Goal: Task Accomplishment & Management: Manage account settings

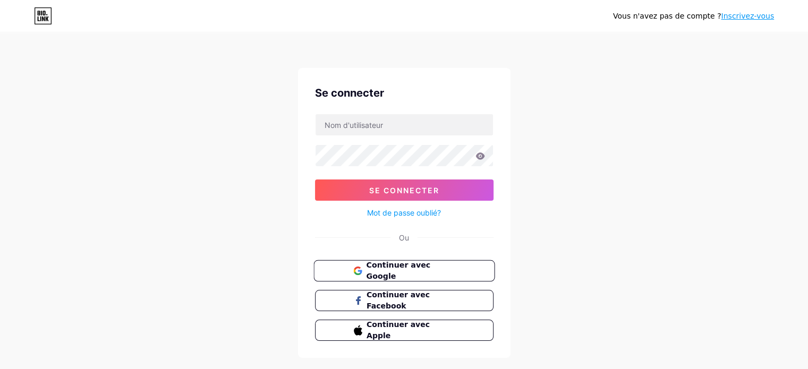
click at [406, 269] on font "Continuer avec Google" at bounding box center [398, 271] width 64 height 20
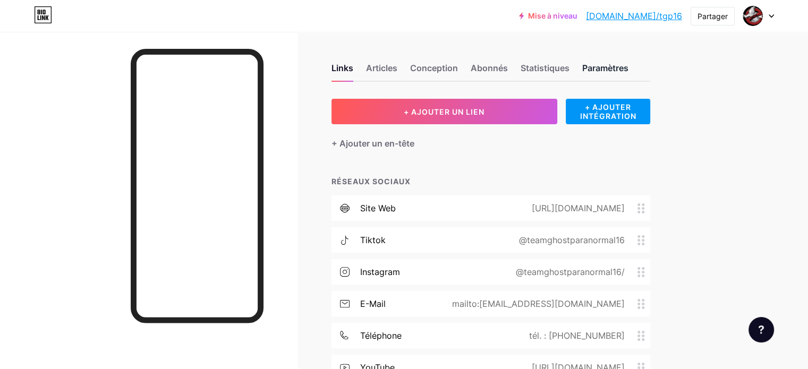
click at [629, 66] on font "Paramètres" at bounding box center [605, 68] width 46 height 11
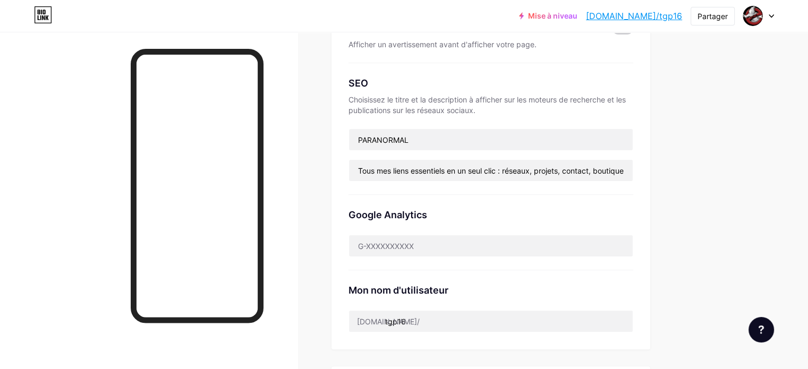
scroll to position [213, 0]
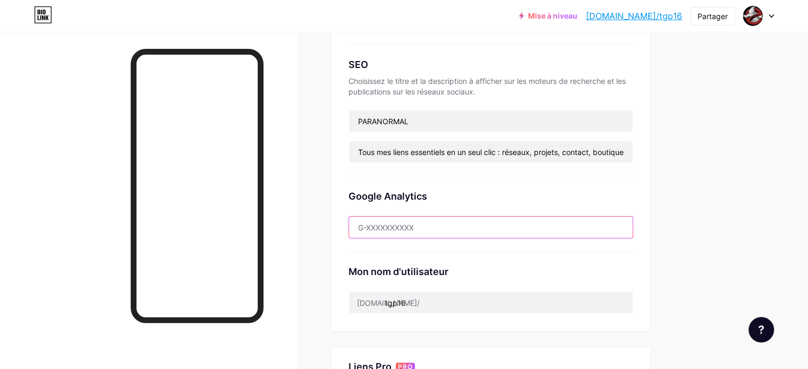
click at [506, 224] on input "text" at bounding box center [491, 227] width 284 height 21
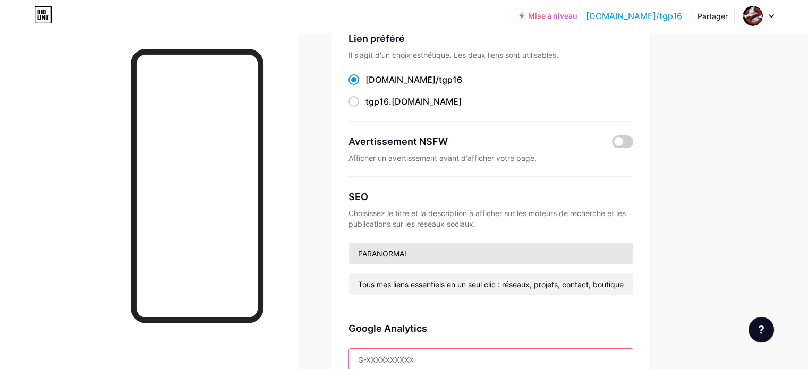
scroll to position [266, 0]
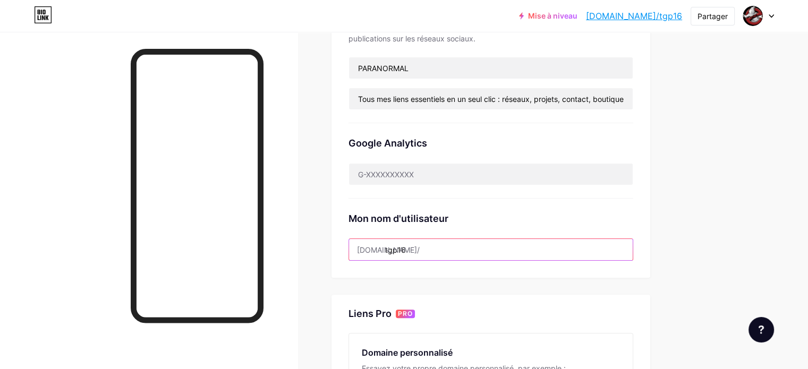
drag, startPoint x: 431, startPoint y: 249, endPoint x: 374, endPoint y: 248, distance: 57.4
click at [374, 248] on div "Links Articles Conception Abonnés Statistiques Paramètres Lien préféré Il s'agi…" at bounding box center [347, 185] width 695 height 839
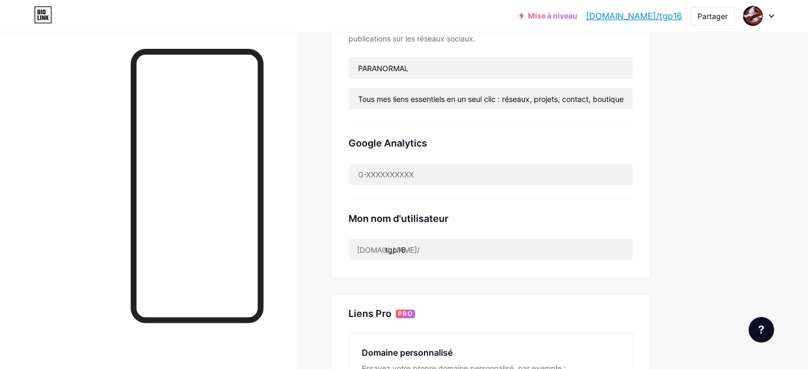
click at [368, 181] on div "Links Articles Conception Abonnés Statistiques Paramètres Lien préféré Il s'agi…" at bounding box center [347, 185] width 695 height 839
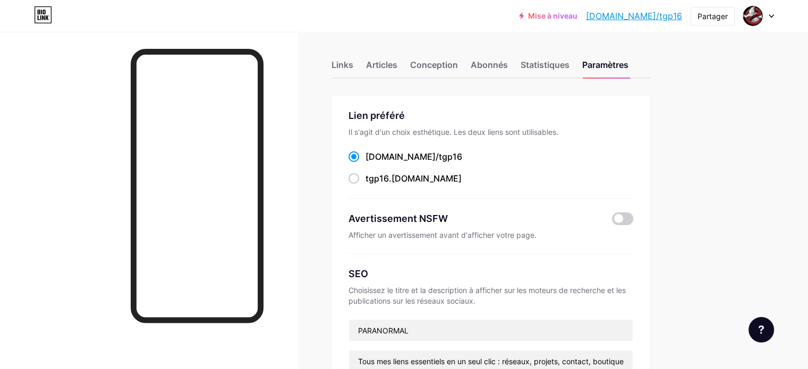
scroll to position [0, 0]
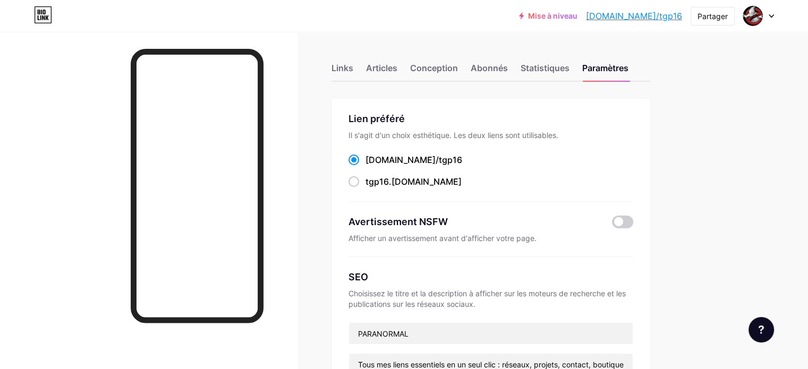
drag, startPoint x: 470, startPoint y: 159, endPoint x: 425, endPoint y: 154, distance: 45.0
click at [425, 154] on div "bio.link/tgp16 ​" at bounding box center [491, 160] width 285 height 13
drag, startPoint x: 478, startPoint y: 165, endPoint x: 412, endPoint y: 162, distance: 66.5
click at [412, 162] on div "bio.link/tgp16 ​" at bounding box center [491, 160] width 285 height 13
copy label "bio.link/tgp16 ​"
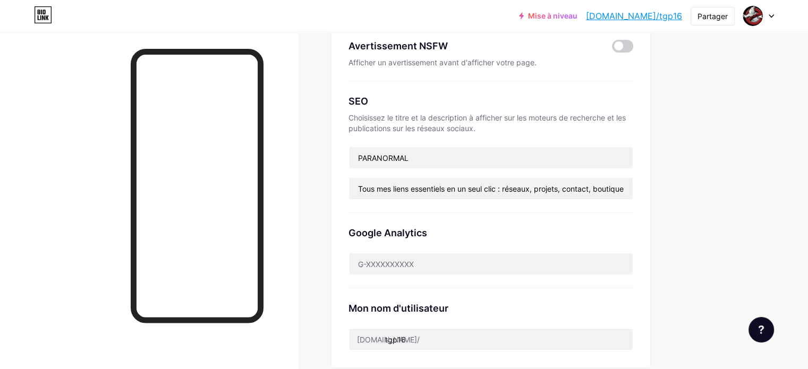
scroll to position [266, 0]
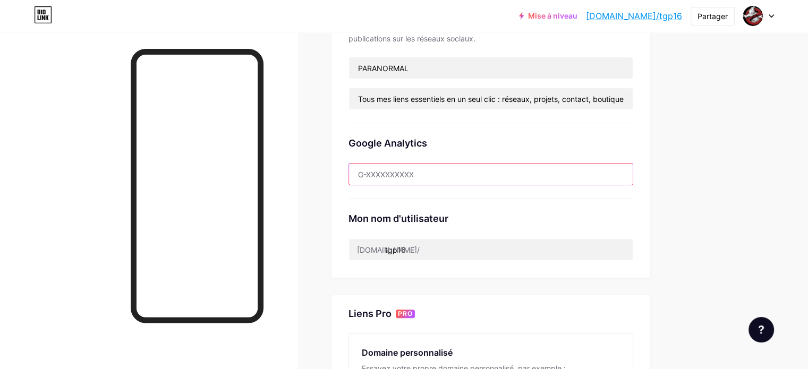
click at [457, 174] on input "text" at bounding box center [491, 174] width 284 height 21
paste input "G-2BDEBF8GBW"
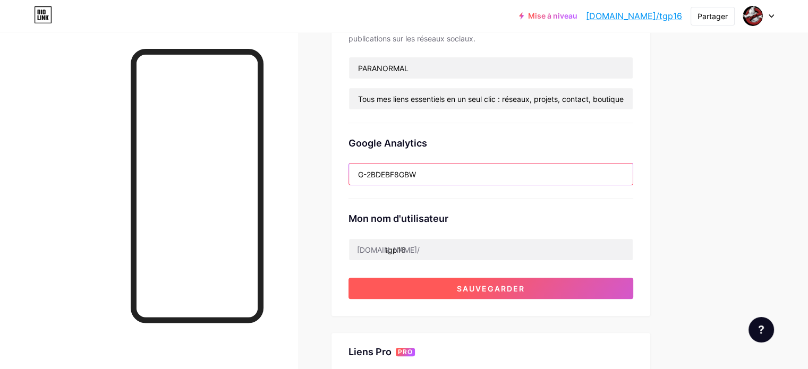
type input "G-2BDEBF8GBW"
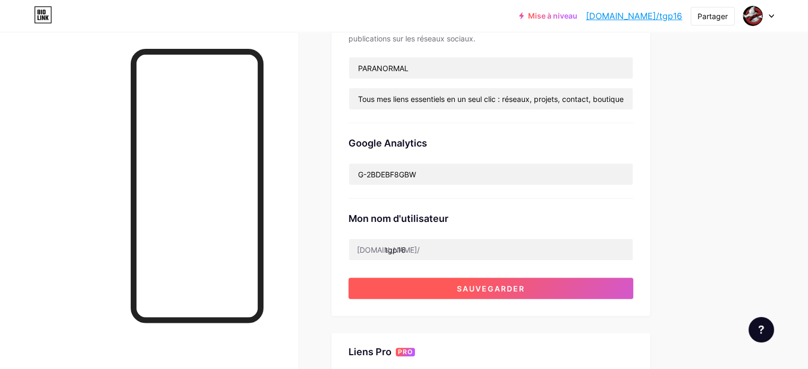
click at [522, 285] on font "Sauvegarder" at bounding box center [491, 288] width 68 height 9
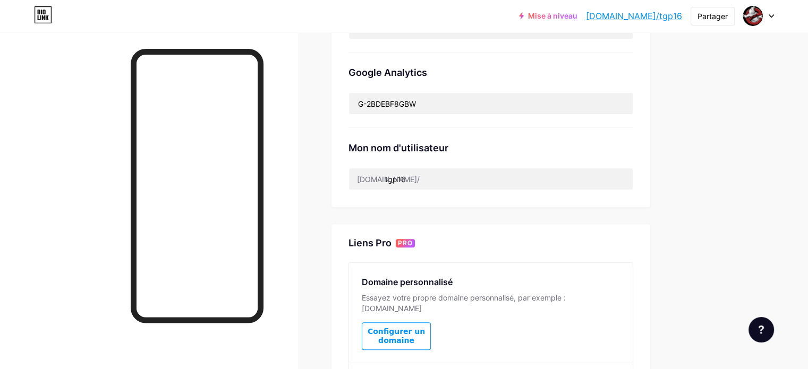
scroll to position [319, 0]
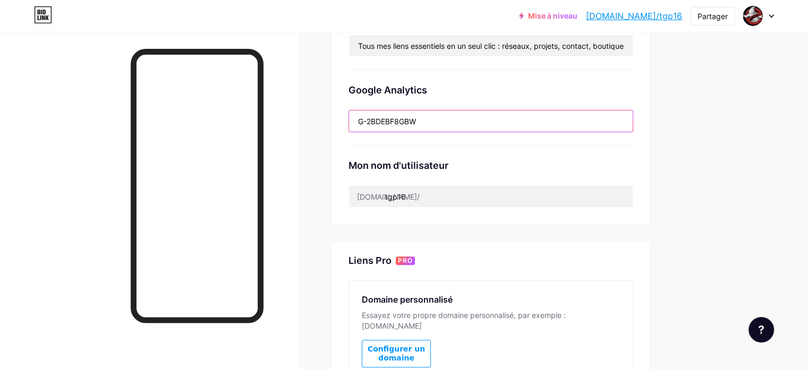
drag, startPoint x: 470, startPoint y: 120, endPoint x: 353, endPoint y: 116, distance: 117.0
click at [354, 116] on div "Links Articles Conception Abonnés Statistiques Paramètres Lien préféré Il s'agi…" at bounding box center [347, 132] width 695 height 839
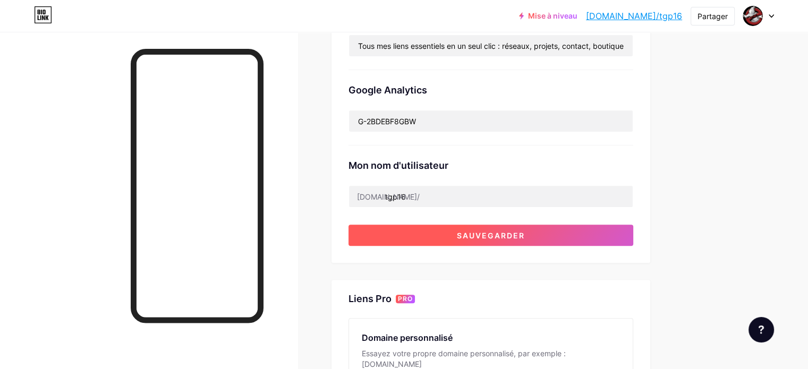
click at [525, 234] on font "Sauvegarder" at bounding box center [491, 235] width 68 height 9
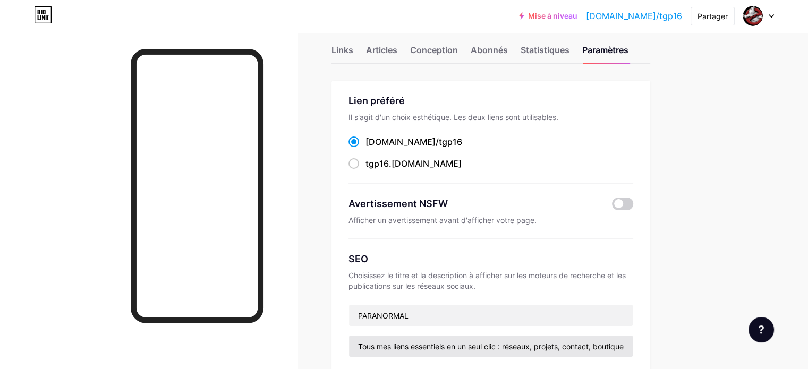
scroll to position [0, 0]
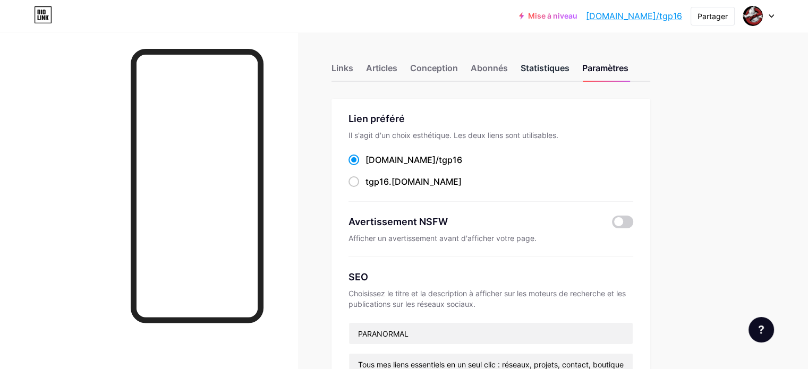
click at [570, 66] on font "Statistiques" at bounding box center [545, 68] width 49 height 11
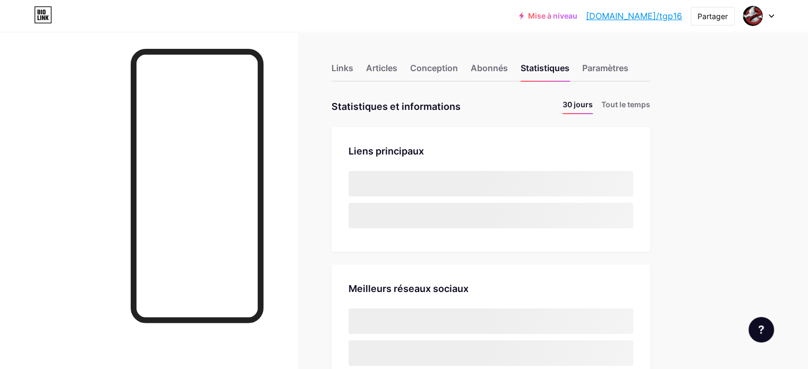
scroll to position [369, 808]
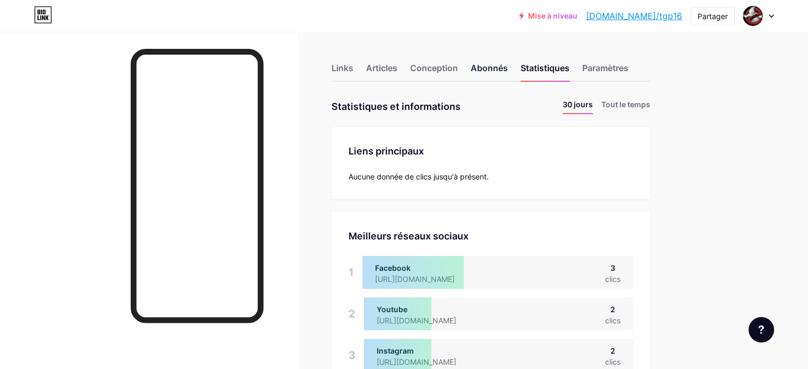
click at [508, 63] on font "Abonnés" at bounding box center [489, 68] width 37 height 11
